Goal: Task Accomplishment & Management: Manage account settings

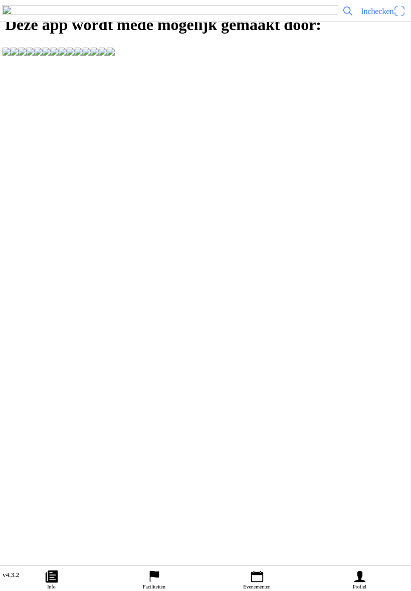
click at [367, 572] on link "Profiel" at bounding box center [359, 578] width 103 height 25
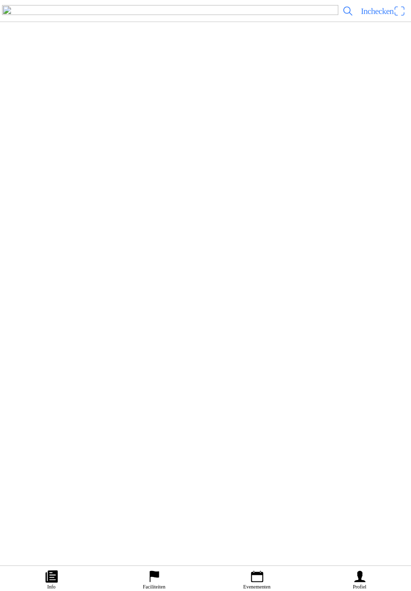
click at [189, 129] on div "Faciliteiten" at bounding box center [202, 118] width 389 height 22
click at [175, 51] on div "Twents Zitmaaierteam" at bounding box center [220, 37] width 353 height 30
click at [0, 0] on slot "Evenementen" at bounding box center [0, 0] width 0 height 0
click at [397, 479] on icon "arrow forward" at bounding box center [402, 474] width 10 height 10
